Goal: Information Seeking & Learning: Learn about a topic

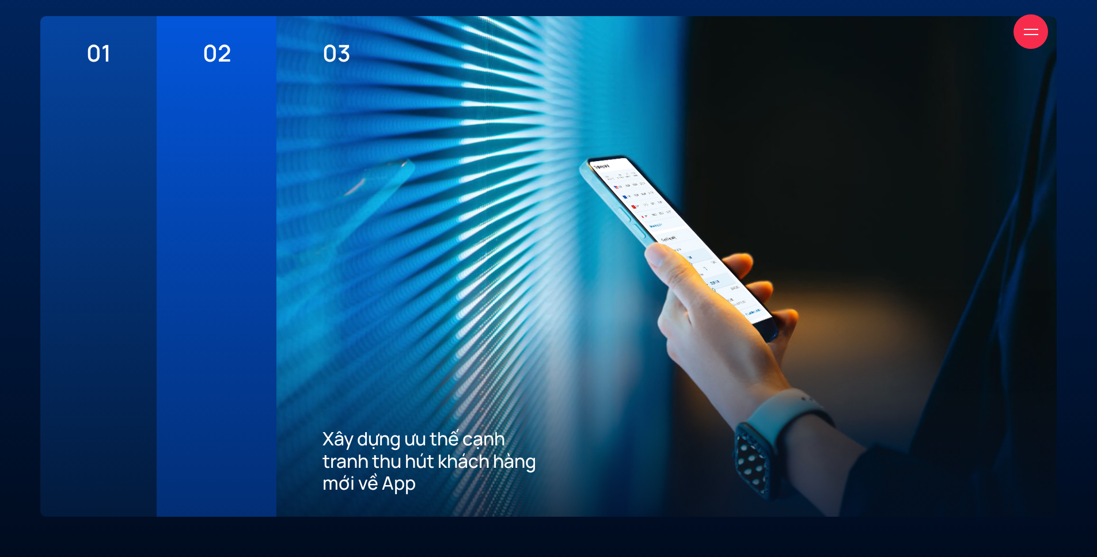
click at [213, 256] on div at bounding box center [217, 280] width 28 height 427
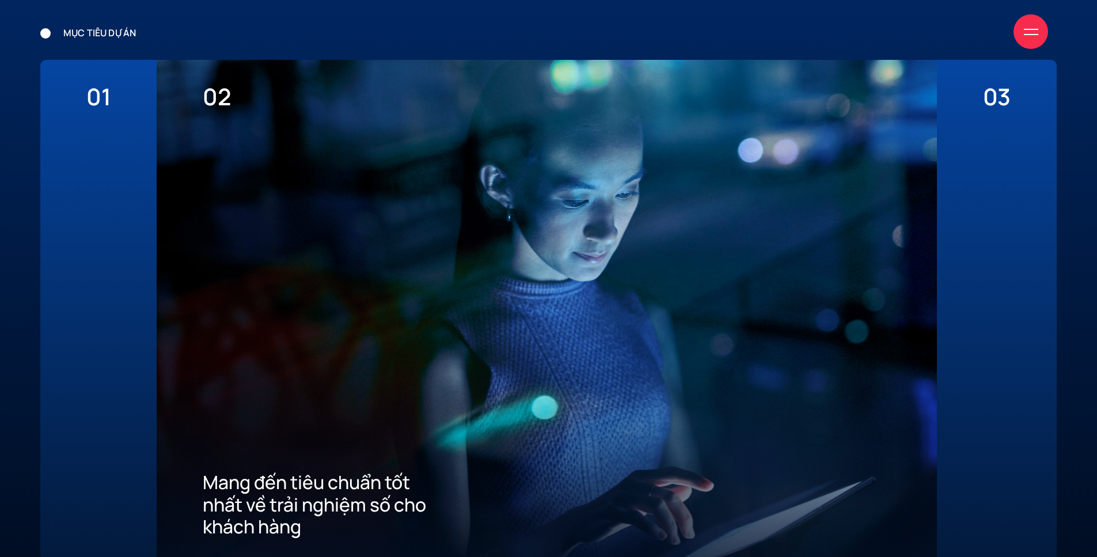
click at [151, 256] on div "01 Thể hiện diện mạo & vị thế của một ngân hàng với tốc độ phát triển hàng đầu …" at bounding box center [98, 310] width 116 height 501
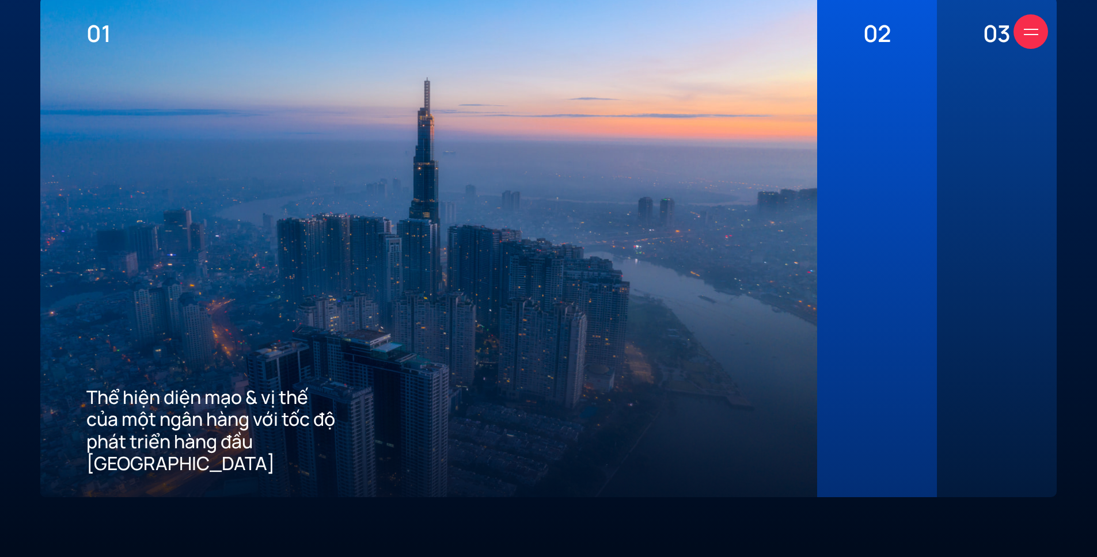
scroll to position [3154, 0]
click at [896, 244] on div "02 Mang đến tiêu chuẩn tốt nhất về trải nghiệm số cho khách hàng" at bounding box center [877, 246] width 120 height 501
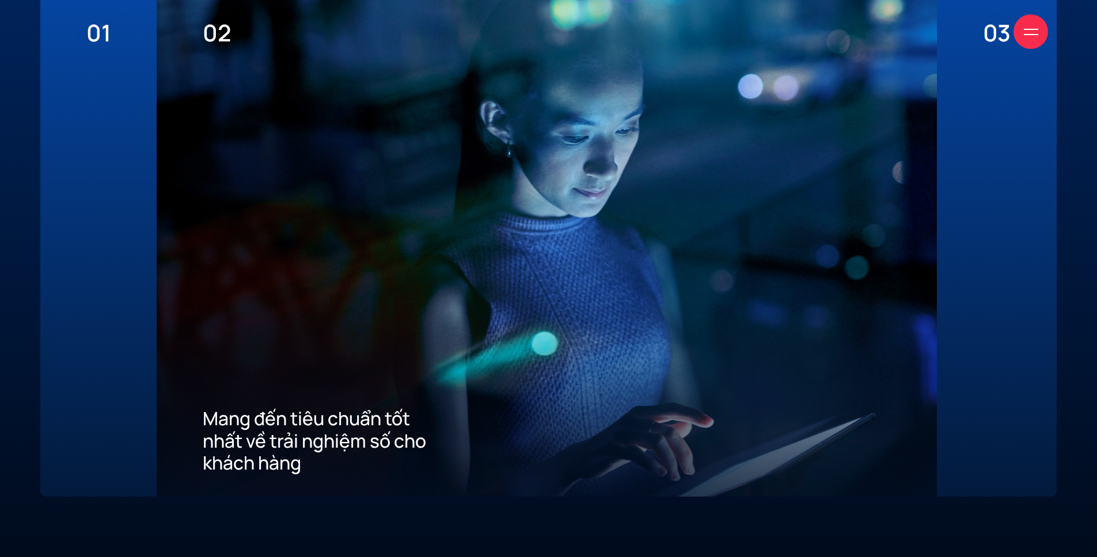
click at [952, 245] on div "03 Xây dựng ưu thế cạnh tranh thu hút khách hàng mới về App" at bounding box center [997, 246] width 120 height 501
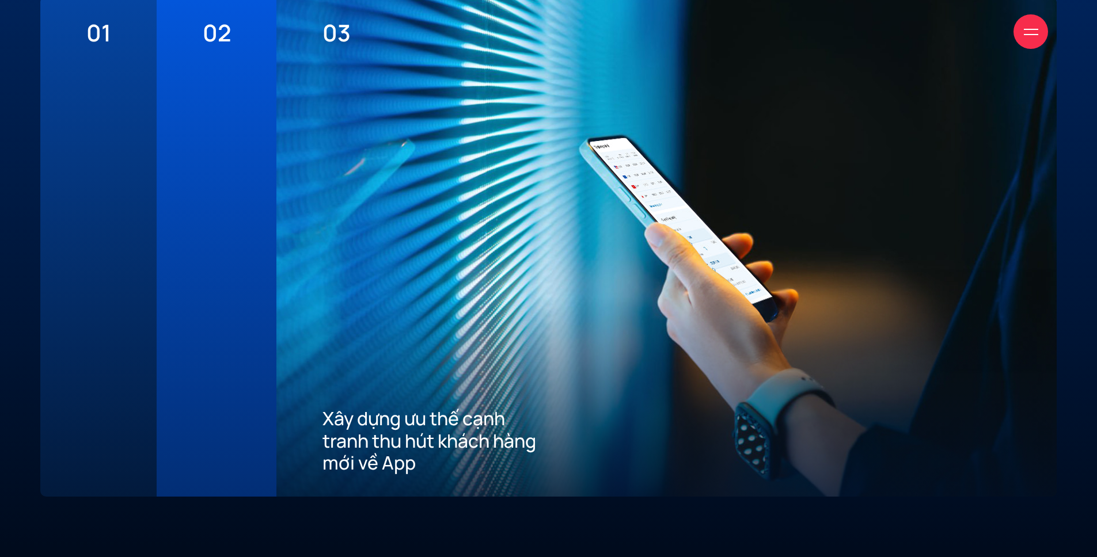
click at [176, 259] on div "02 Mang đến tiêu chuẩn tốt nhất về trải nghiệm số cho khách hàng" at bounding box center [217, 246] width 120 height 501
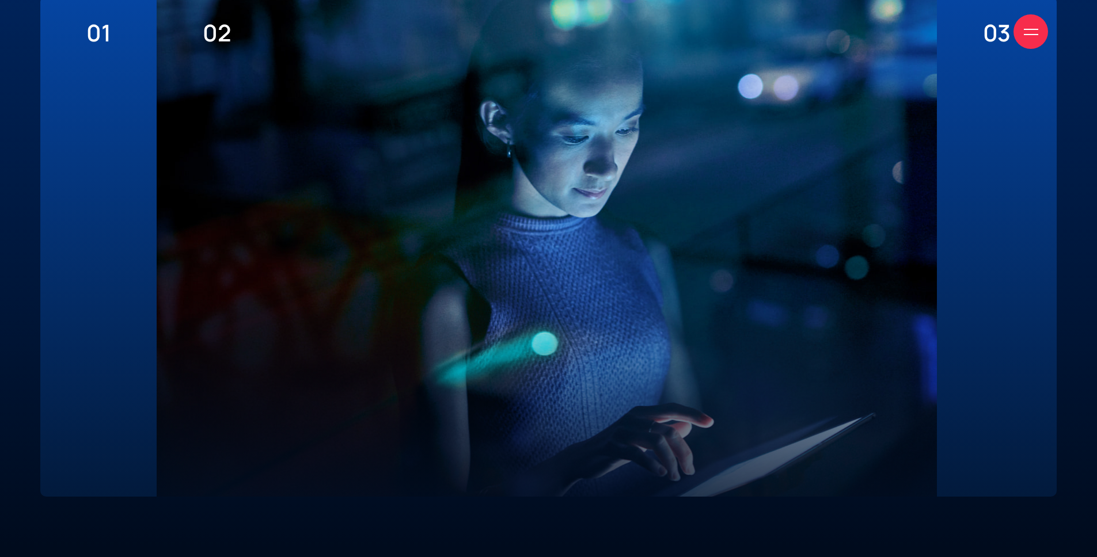
click at [113, 260] on div "01 Thể hiện diện mạo & vị thế của một ngân hàng với tốc độ phát triển hàng đầu …" at bounding box center [98, 246] width 116 height 501
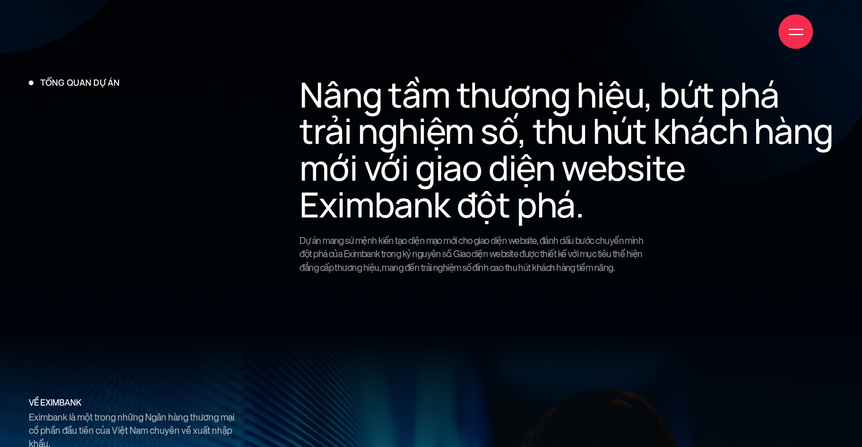
scroll to position [711, 0]
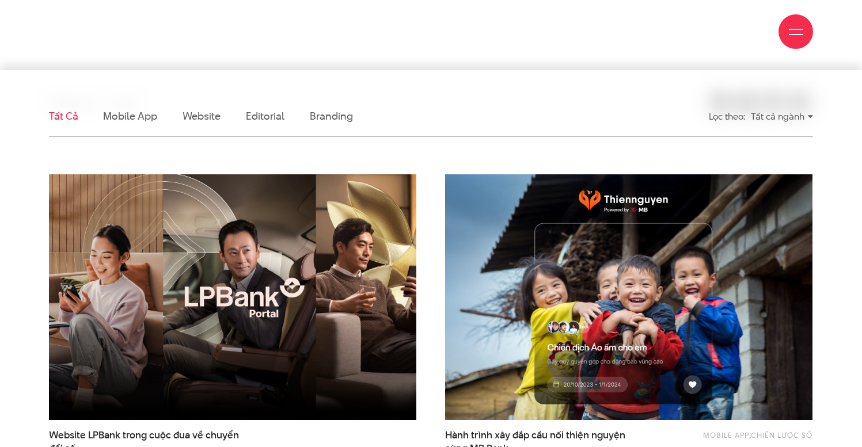
scroll to position [319, 0]
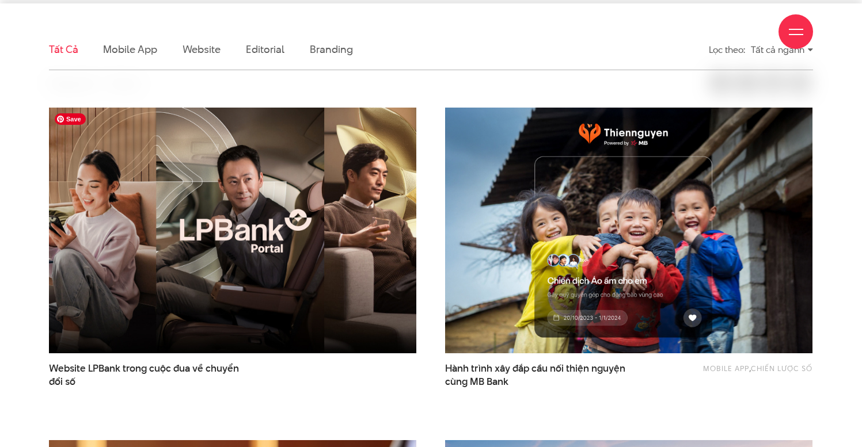
click at [277, 185] on img at bounding box center [233, 231] width 404 height 271
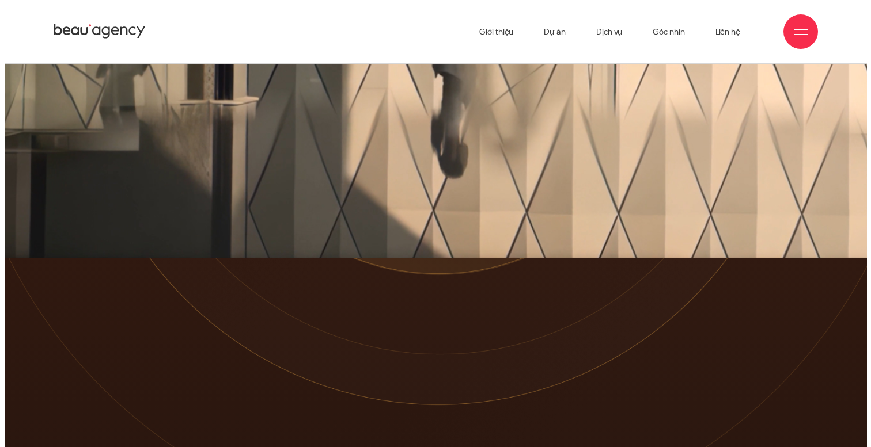
scroll to position [24, 0]
